Goal: Obtain resource: Download file/media

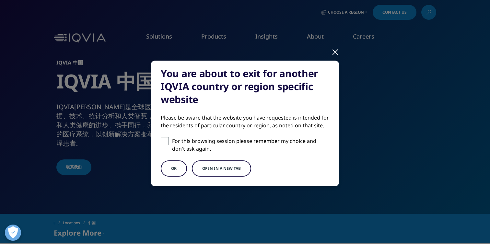
checkbox input "true"
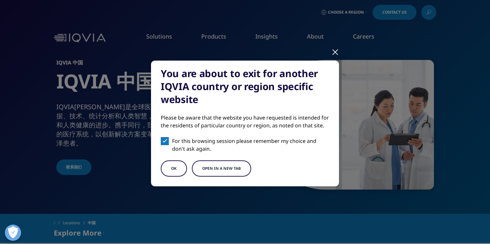
click at [169, 166] on button "OK" at bounding box center [174, 168] width 26 height 16
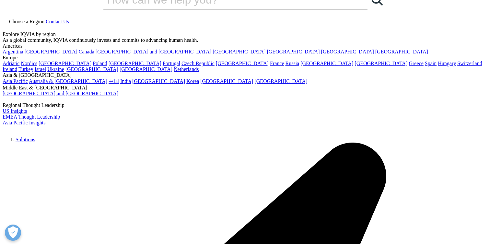
scroll to position [17, 0]
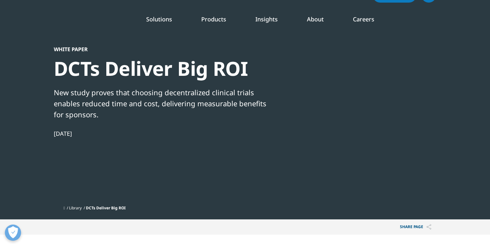
click at [413, 141] on link "LEARN MORE" at bounding box center [433, 142] width 73 height 6
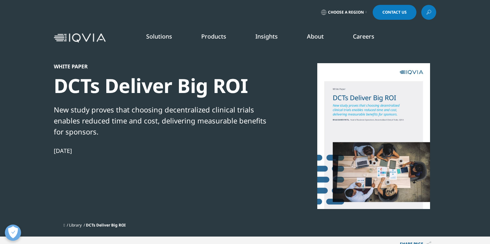
click at [241, 154] on link "READ MORE" at bounding box center [259, 153] width 73 height 6
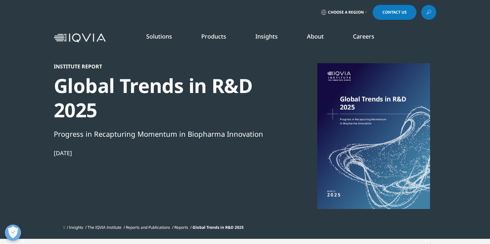
click at [36, 116] on link "DISCOVER INSIGHTS" at bounding box center [61, 119] width 96 height 6
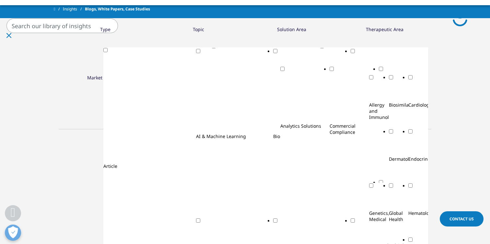
scroll to position [226, 0]
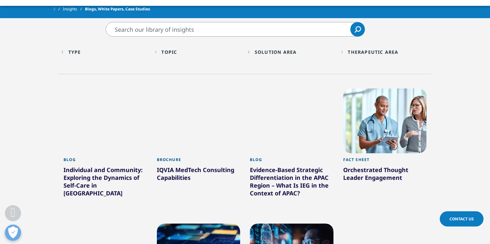
click at [65, 55] on div "Type Loading Clear Or/And Operator" at bounding box center [105, 51] width 87 height 15
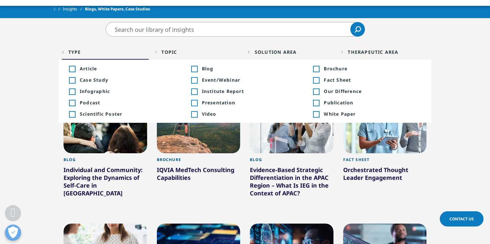
click at [81, 78] on span "Case Study" at bounding box center [128, 80] width 97 height 6
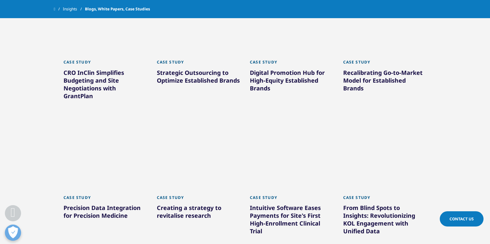
scroll to position [494, 0]
click at [379, 78] on div "Recalibrating Go-to-Market Model for Established Brands" at bounding box center [385, 81] width 84 height 26
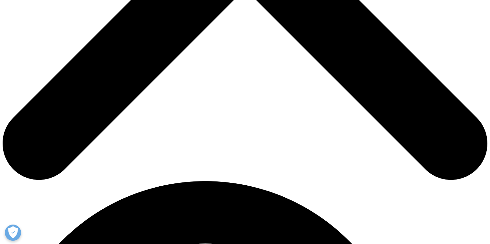
scroll to position [304, 0]
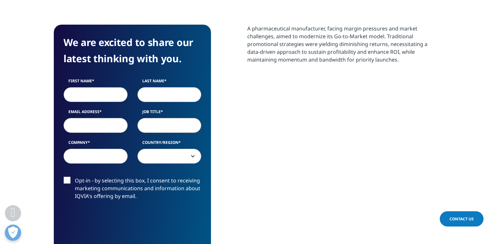
click at [94, 87] on input "First Name" at bounding box center [96, 94] width 64 height 15
type input "[PERSON_NAME]"
type input "[EMAIL_ADDRESS][DOMAIN_NAME]"
select select "Netherlands"
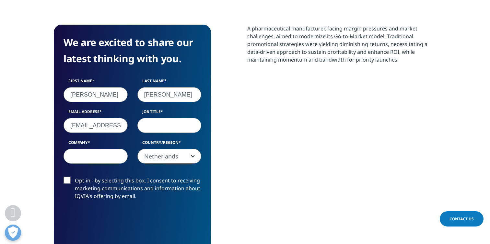
click at [55, 152] on div "We are excited to share our latest thinking with you. First Name [PERSON_NAME] …" at bounding box center [132, 150] width 157 height 251
click at [160, 118] on input "Job Title" at bounding box center [169, 125] width 64 height 15
click at [154, 118] on input "Job Title" at bounding box center [169, 125] width 64 height 15
type input "R"
type input "specialist"
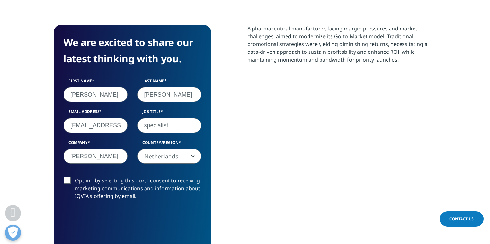
type input "[PERSON_NAME]"
click at [80, 177] on label "Opt-in - by selecting this box, I consent to receiving marketing communications…" at bounding box center [133, 190] width 138 height 27
click at [75, 177] on input "Opt-in - by selecting this box, I consent to receiving marketing communications…" at bounding box center [75, 177] width 0 height 0
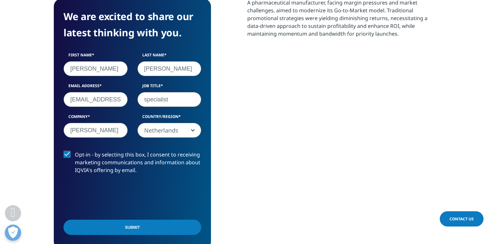
scroll to position [330, 0]
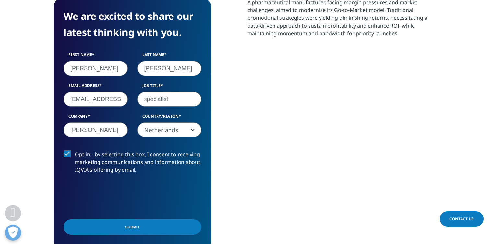
click at [83, 150] on label "Opt-in - by selecting this box, I consent to receiving marketing communications…" at bounding box center [133, 163] width 138 height 27
click at [75, 150] on input "Opt-in - by selecting this box, I consent to receiving marketing communications…" at bounding box center [75, 150] width 0 height 0
click at [113, 224] on input "Submit" at bounding box center [133, 226] width 138 height 15
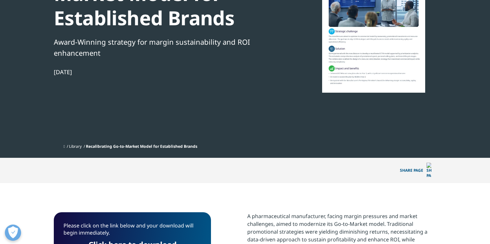
scroll to position [151, 0]
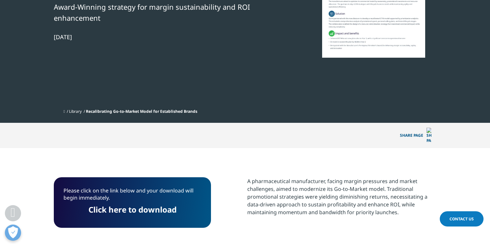
click at [117, 216] on div "Please click on the link below and your download will begin immediately. Click …" at bounding box center [132, 202] width 157 height 51
click at [126, 206] on p "Click here to download" at bounding box center [133, 212] width 138 height 12
click at [130, 204] on link "Click here to download" at bounding box center [133, 209] width 88 height 11
